Goal: Information Seeking & Learning: Learn about a topic

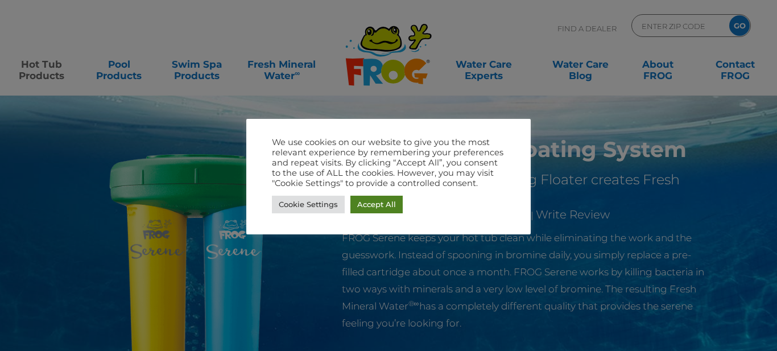
click at [390, 206] on link "Accept All" at bounding box center [376, 205] width 52 height 18
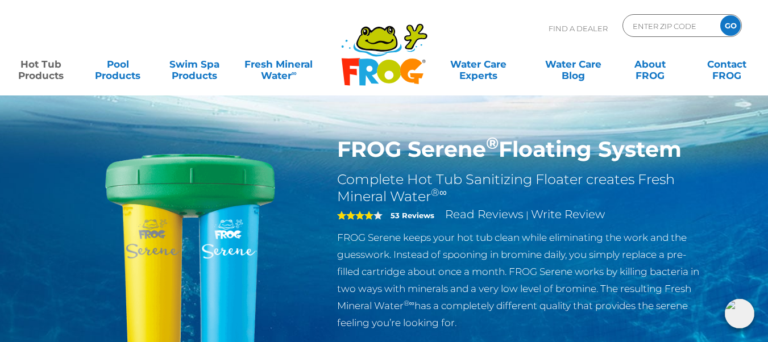
click at [517, 28] on div "Find A Dealer ENTER ZIP CODE GO" at bounding box center [384, 33] width 746 height 39
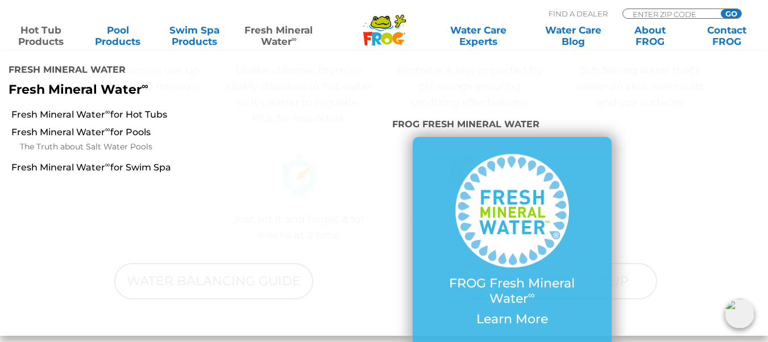
scroll to position [478, 0]
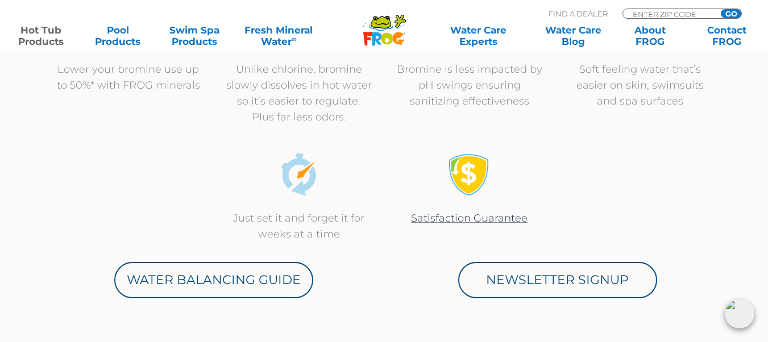
click at [689, 318] on section "Lower your bromine use up to 50%* with FROG minerals Unlike chlorine, bromine s…" at bounding box center [384, 179] width 683 height 379
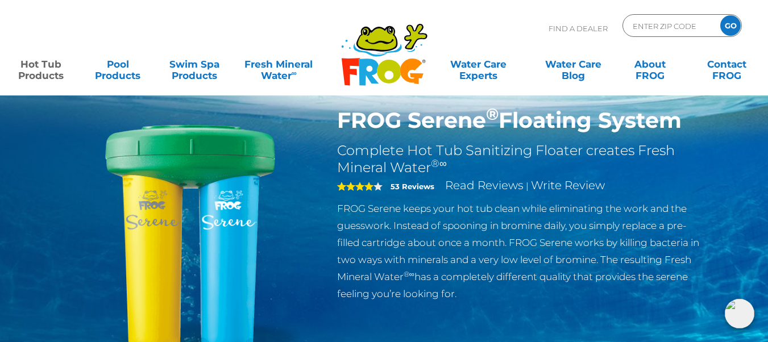
scroll to position [0, 0]
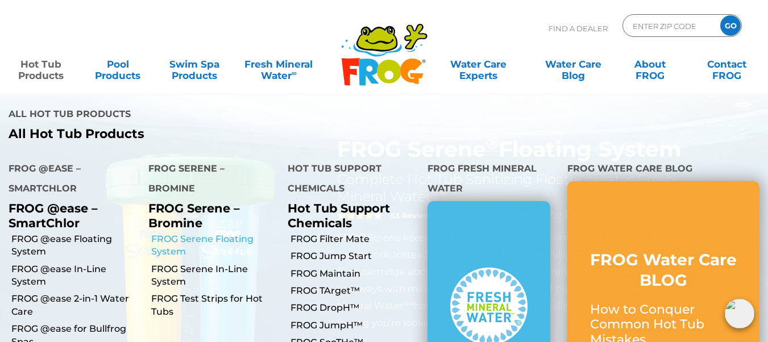
click at [222, 233] on link "FROG Serene Floating System" at bounding box center [215, 246] width 129 height 26
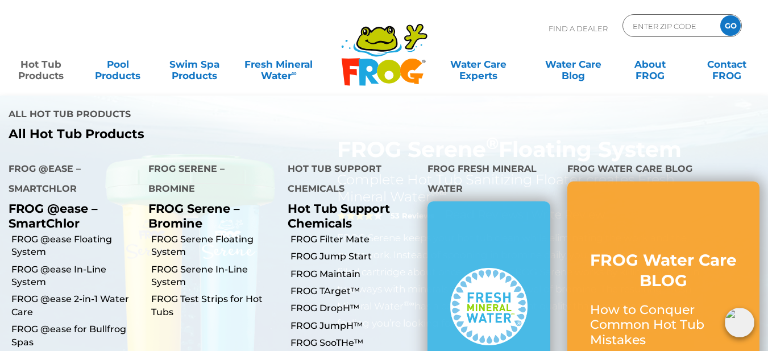
click at [48, 74] on link "Hot Tub Products" at bounding box center [41, 64] width 60 height 23
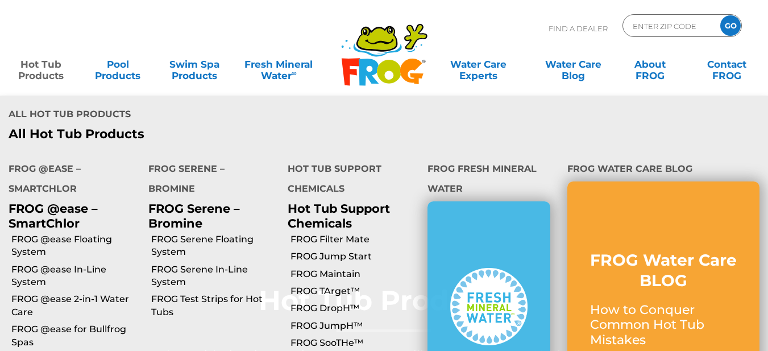
click at [52, 71] on link "Hot Tub Products" at bounding box center [41, 64] width 60 height 23
click at [51, 69] on link "Hot Tub Products" at bounding box center [41, 64] width 60 height 23
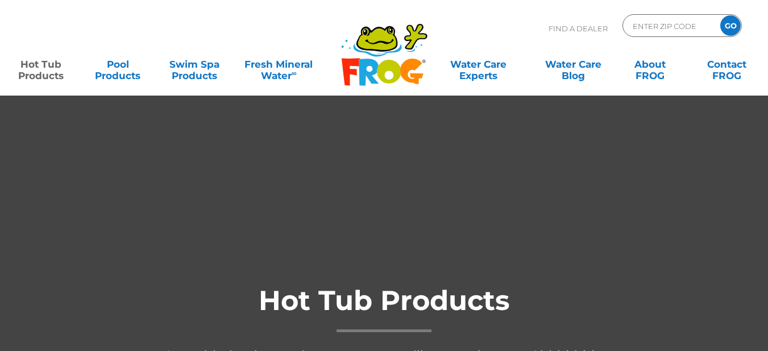
click at [51, 69] on link "Hot Tub Products" at bounding box center [41, 64] width 60 height 23
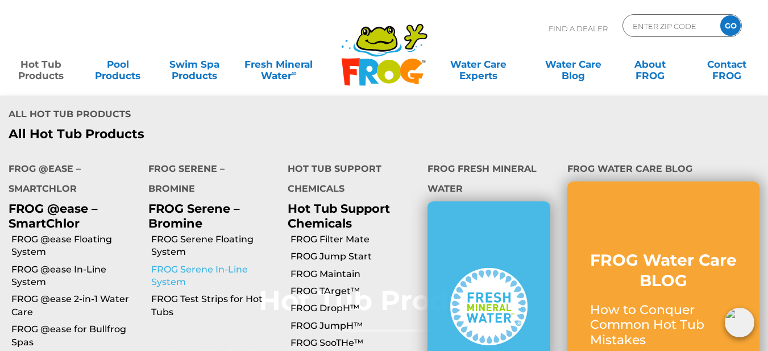
click at [222, 263] on link "FROG Serene In-Line System" at bounding box center [215, 276] width 129 height 26
